Goal: Check status

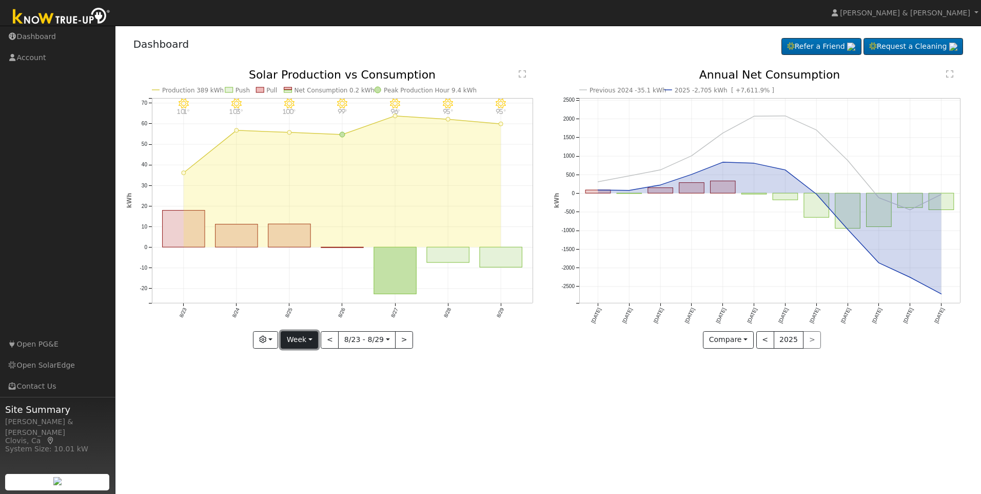
click at [311, 342] on button "Week" at bounding box center [299, 339] width 37 height 17
click at [320, 388] on link "Month" at bounding box center [316, 389] width 71 height 14
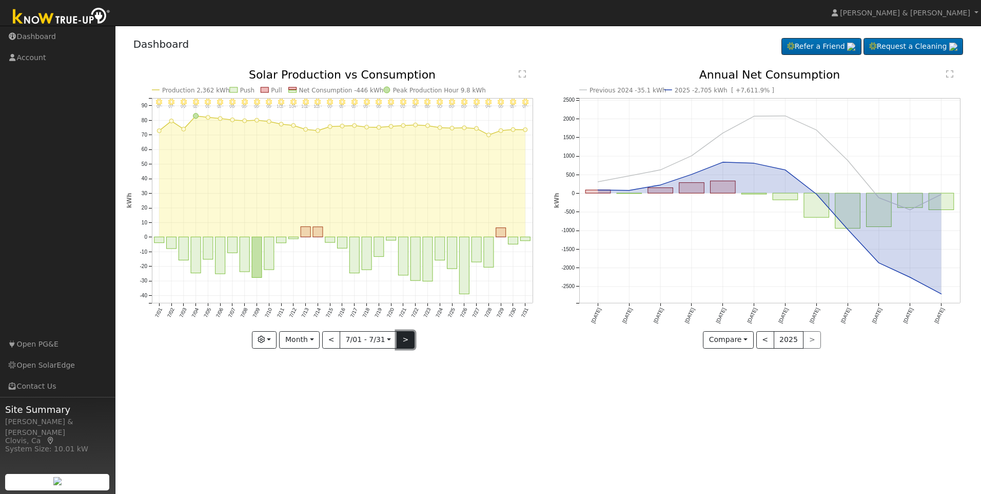
click at [402, 342] on button ">" at bounding box center [406, 339] width 18 height 17
type input "[DATE]"
